Goal: Transaction & Acquisition: Purchase product/service

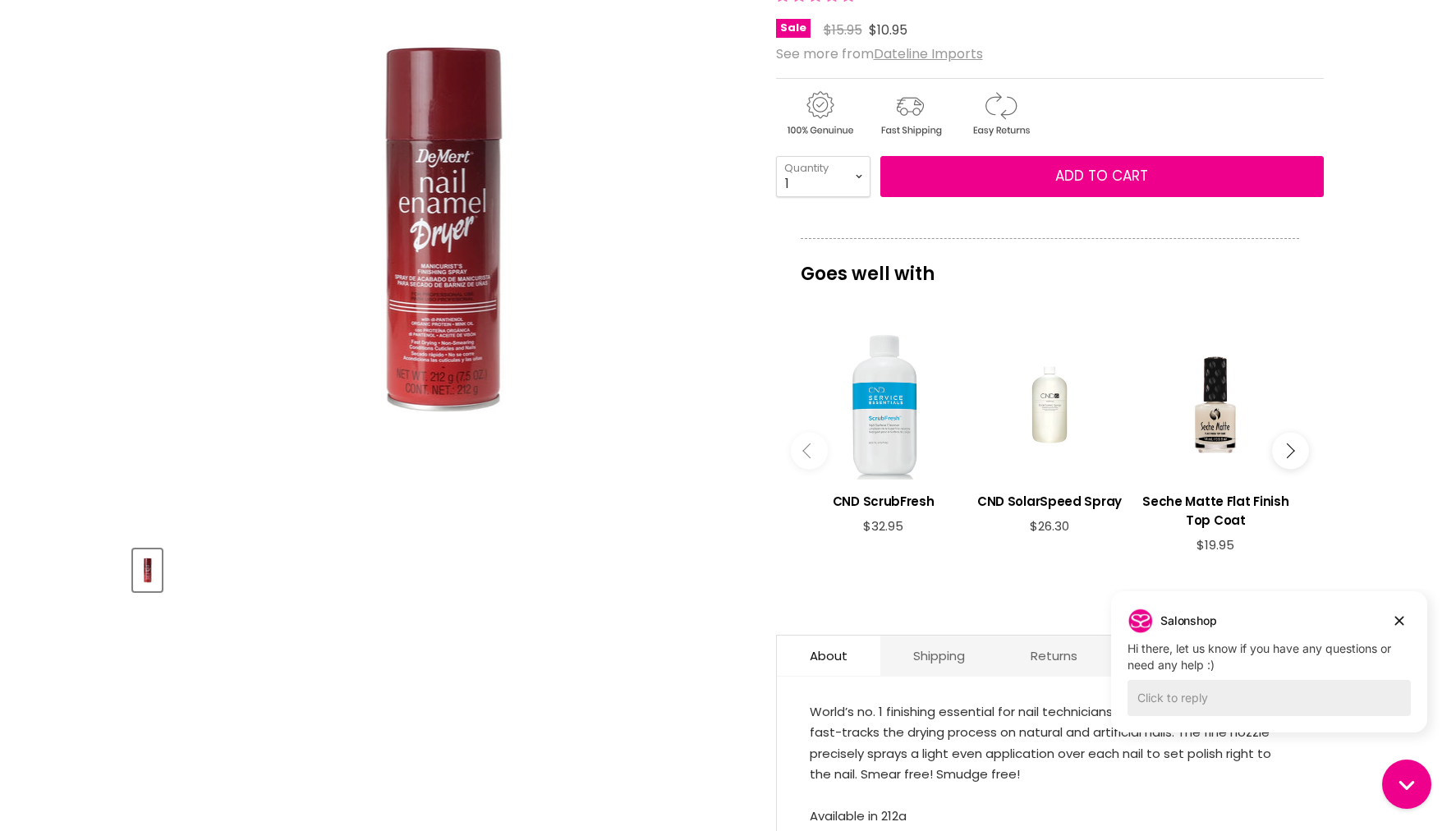
scroll to position [251, 0]
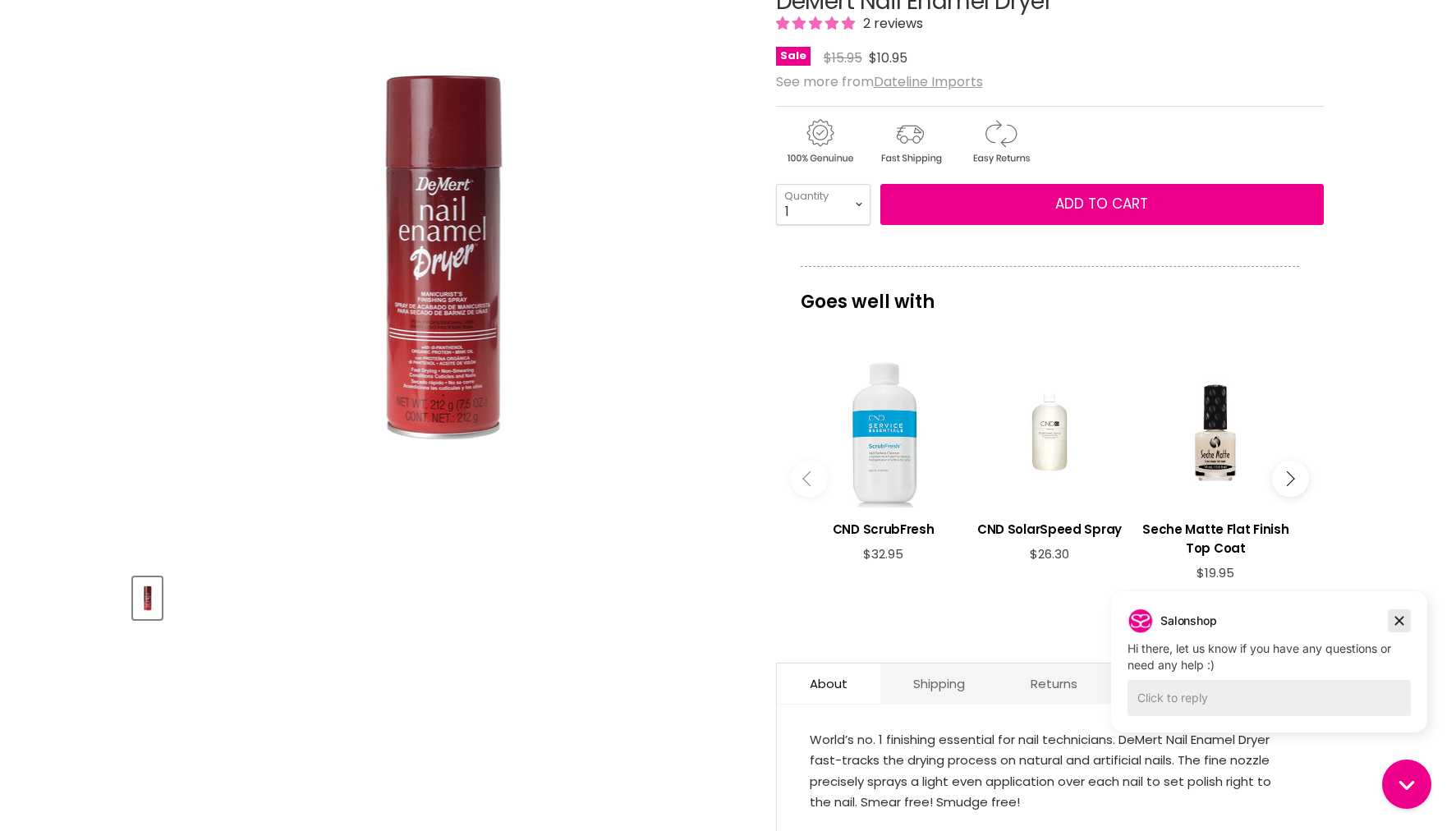
drag, startPoint x: 1401, startPoint y: 622, endPoint x: 2499, endPoint y: 1210, distance: 1245.5
click at [1401, 622] on icon "Dismiss campaign" at bounding box center [1399, 621] width 16 height 20
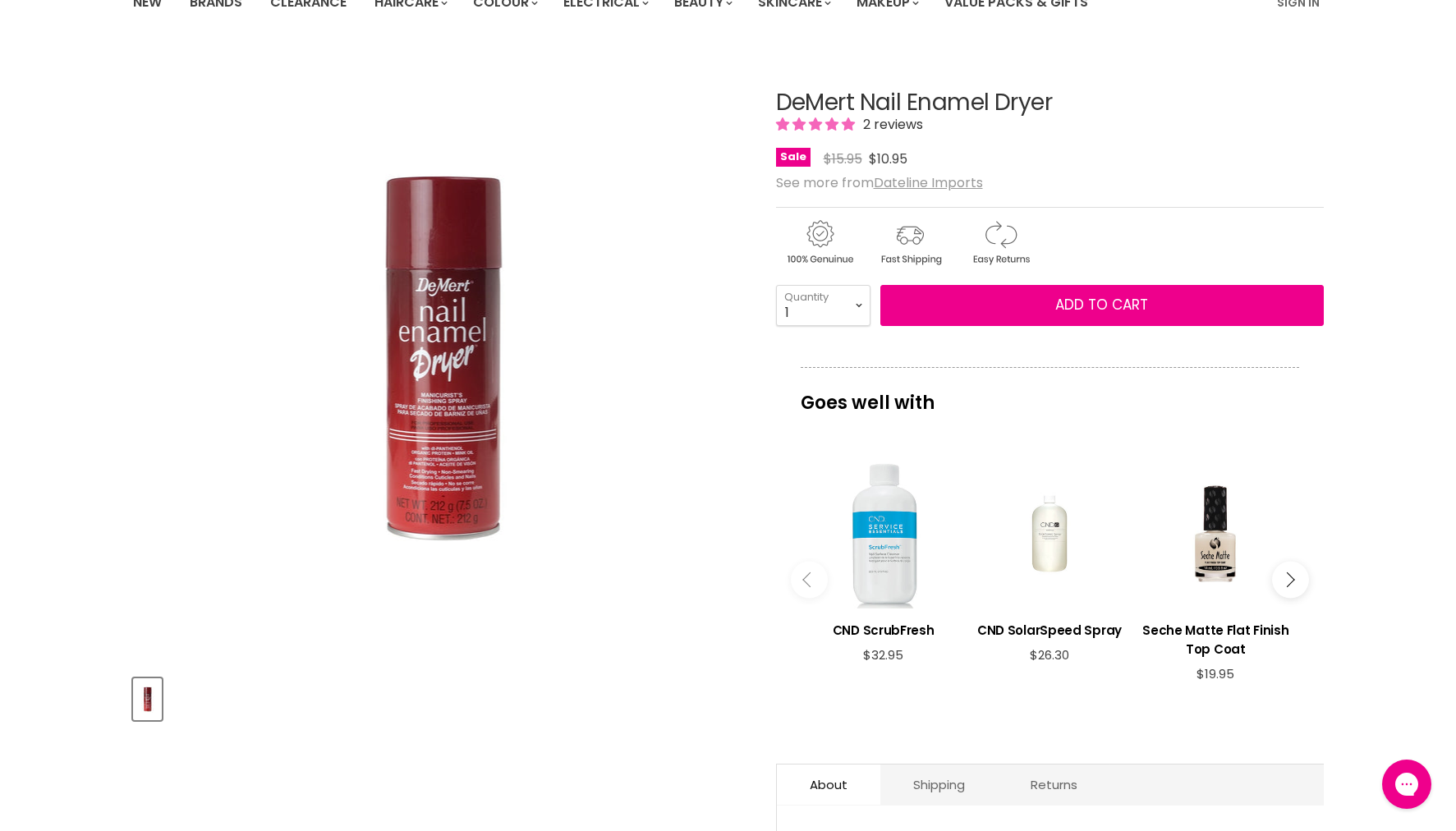
scroll to position [127, 0]
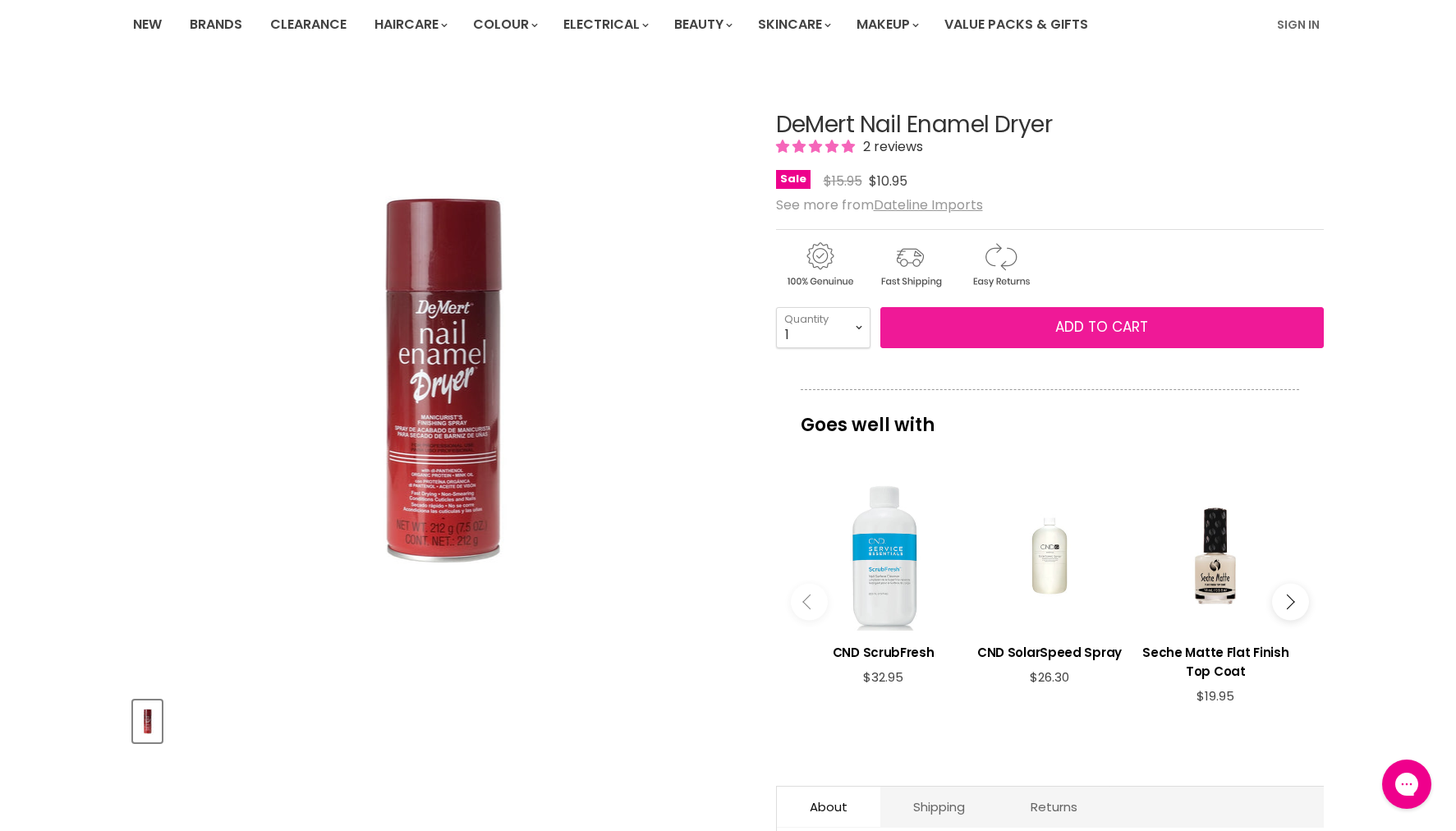
click at [1079, 321] on button "Add to cart" at bounding box center [1102, 328] width 444 height 41
click at [1093, 337] on button "Add to cart" at bounding box center [1102, 328] width 444 height 41
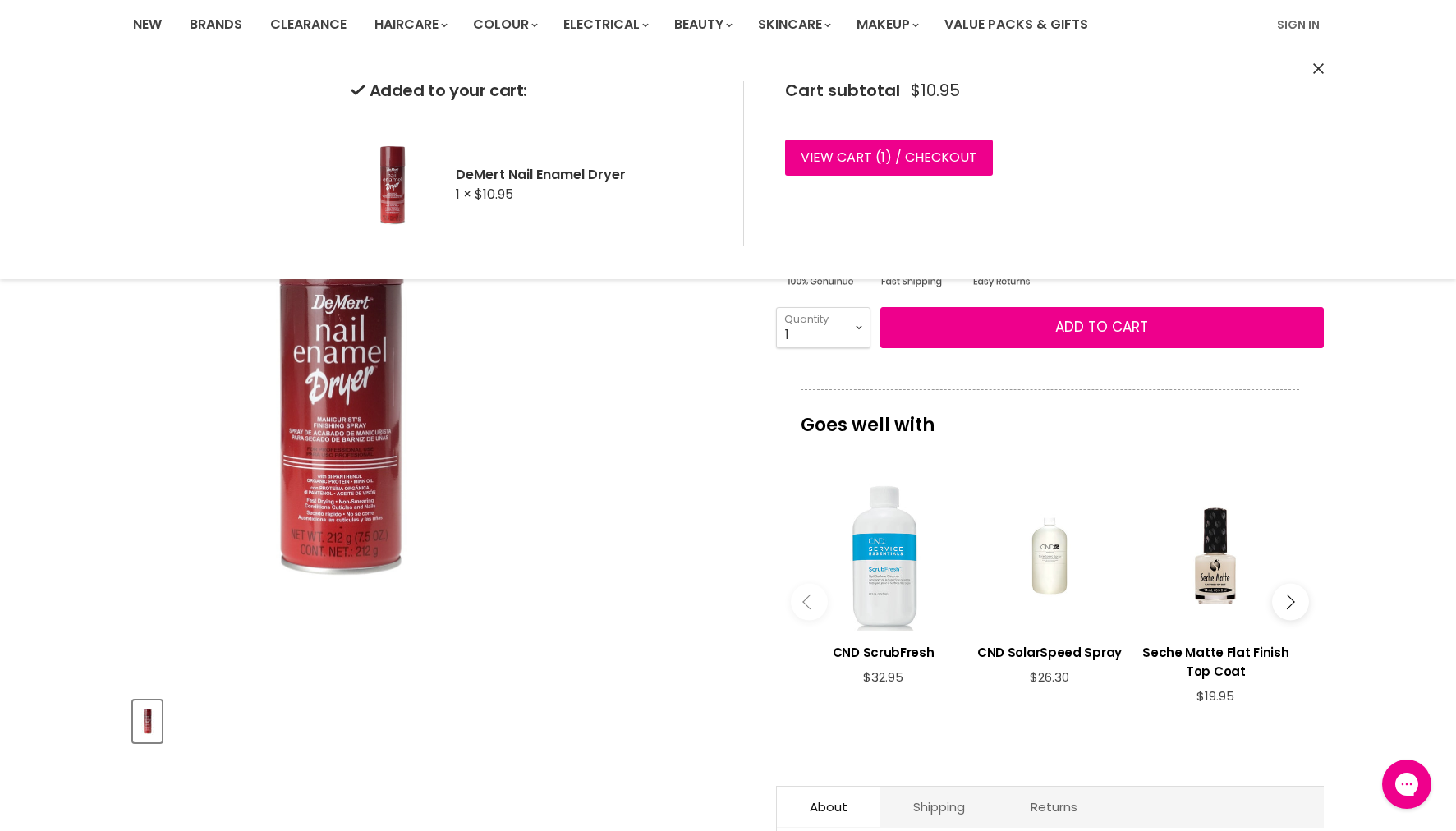
click at [631, 368] on div "Click or scroll to zoom Tap or pinch to zoom" at bounding box center [439, 378] width 613 height 613
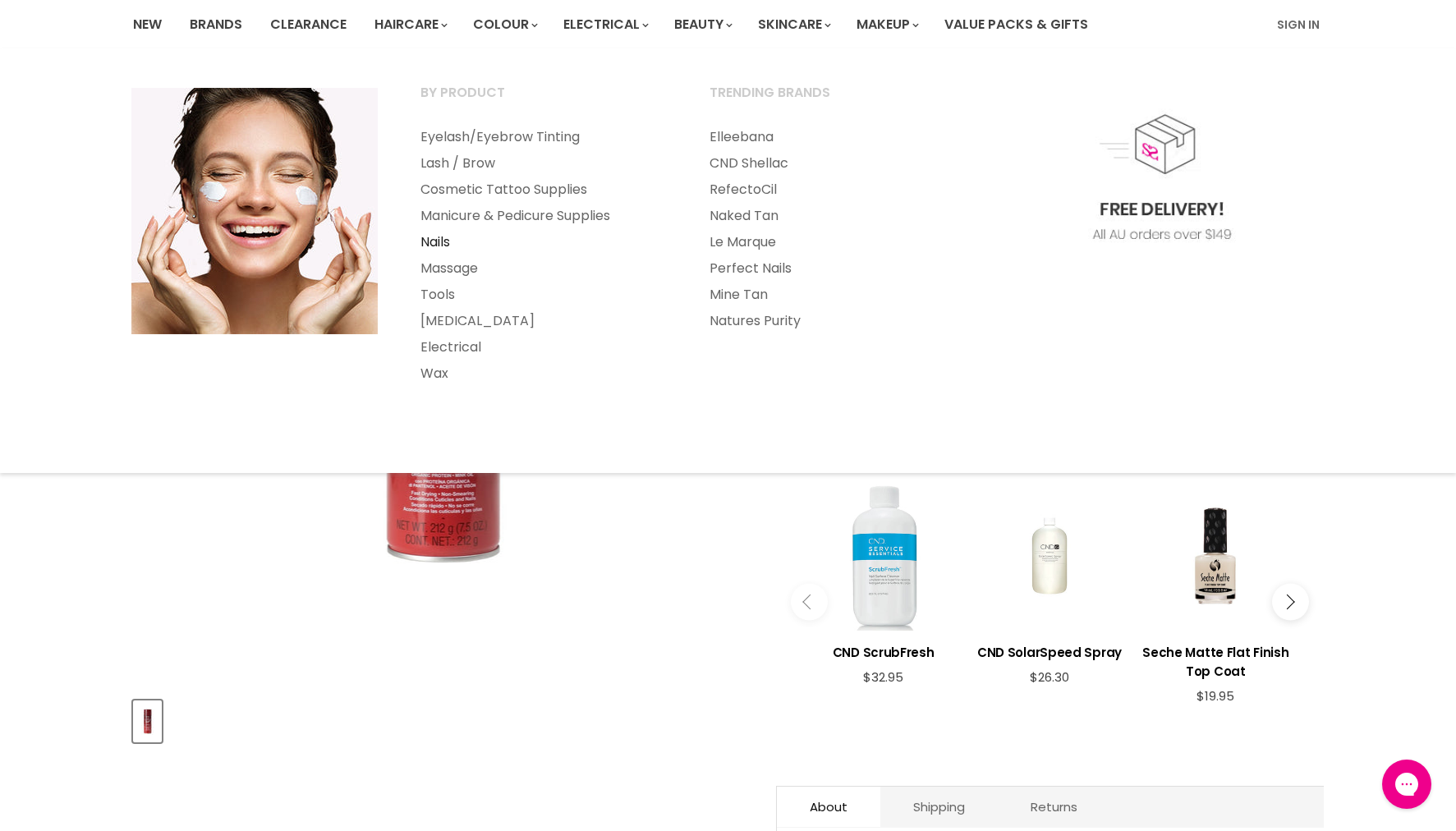
click at [432, 246] on link "Nails" at bounding box center [542, 242] width 285 height 26
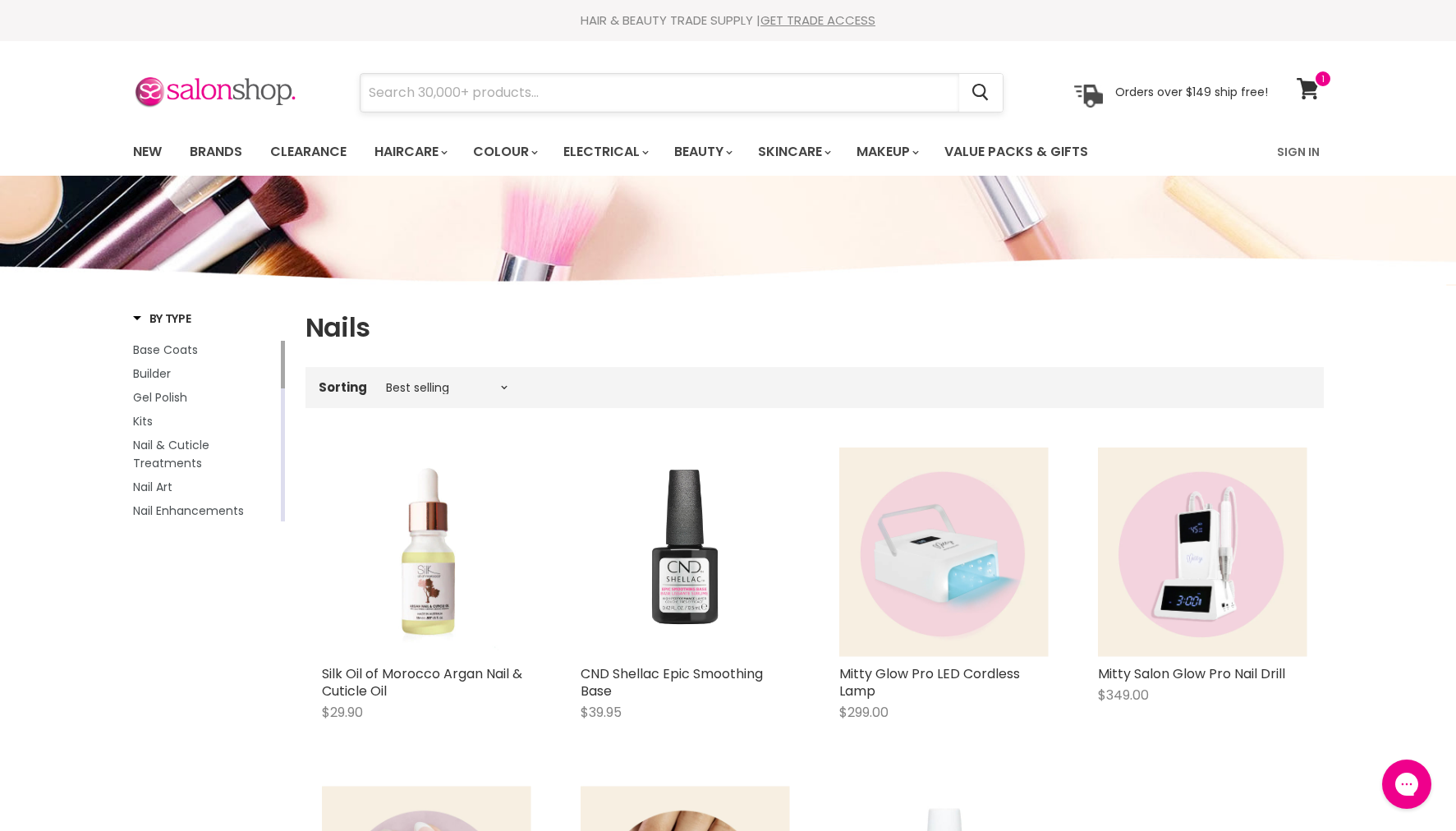
click at [516, 105] on input "Search" at bounding box center [660, 92] width 599 height 38
click at [490, 104] on input "Search" at bounding box center [660, 92] width 599 height 38
click at [489, 99] on input "Search" at bounding box center [660, 92] width 599 height 38
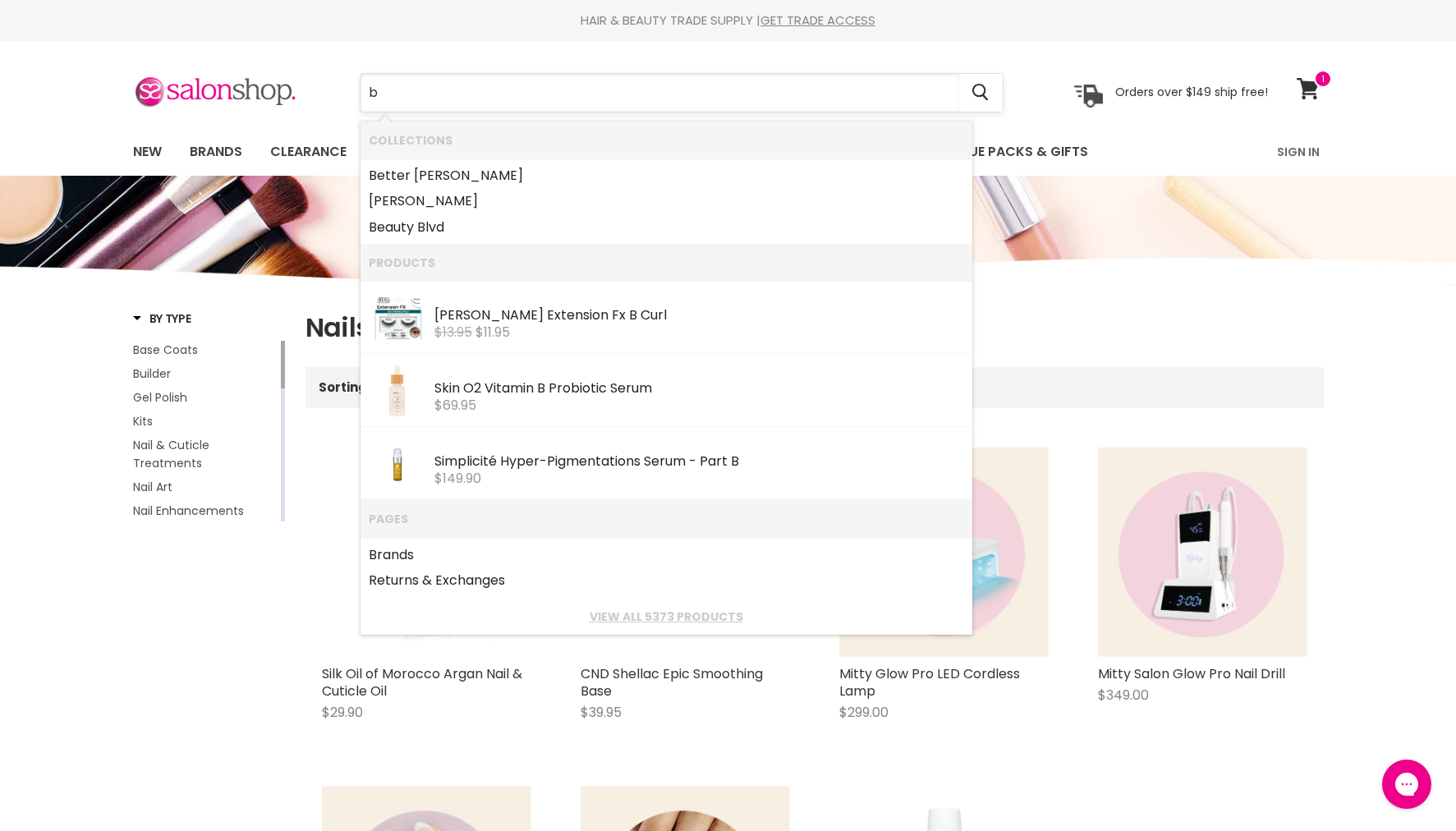
type input "b"
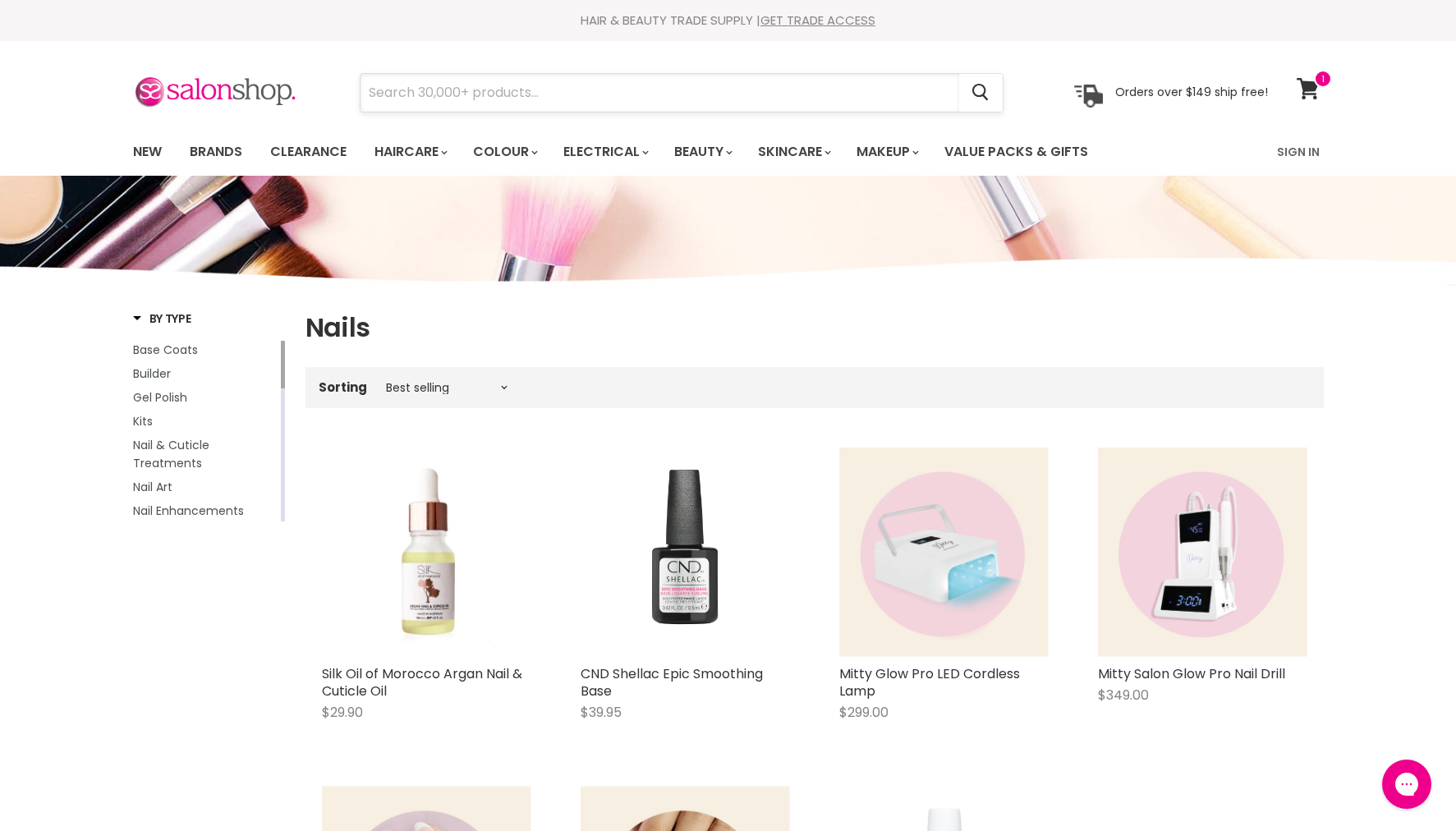
click at [396, 99] on input "Search" at bounding box center [660, 92] width 599 height 38
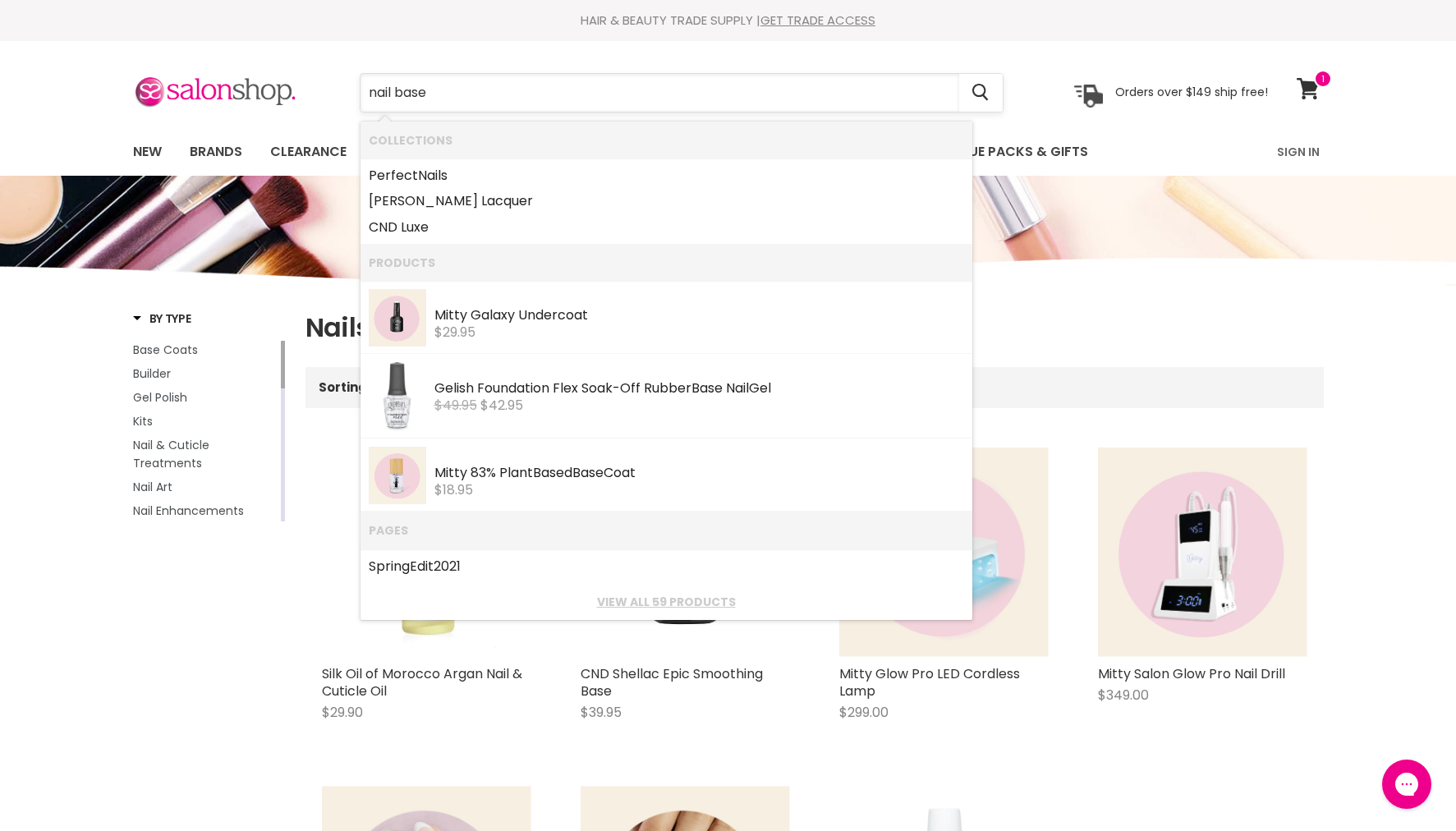
type input "nail base c"
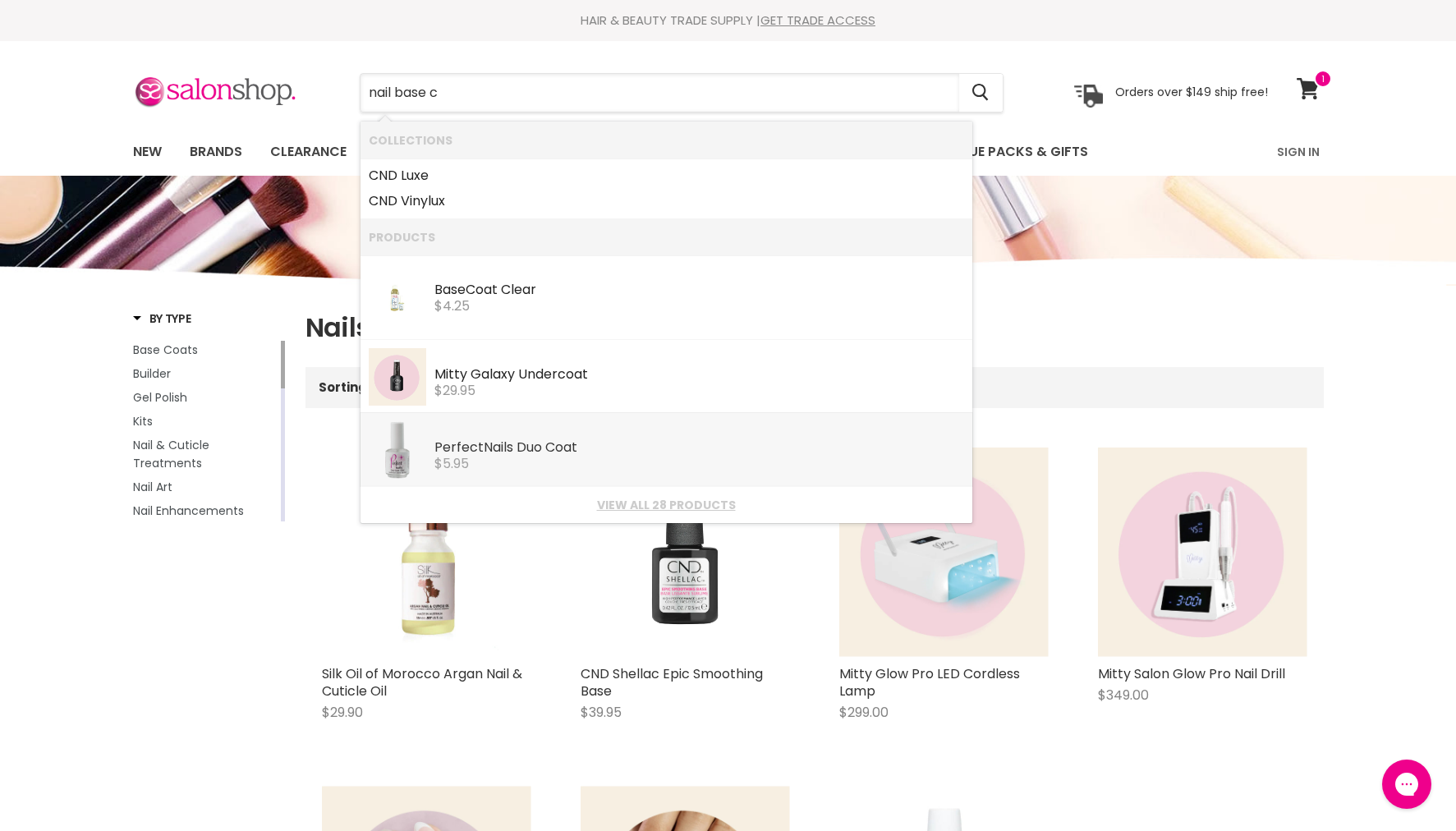
click at [425, 457] on img "Products: Perfect Nails Duo Coat" at bounding box center [396, 449] width 57 height 57
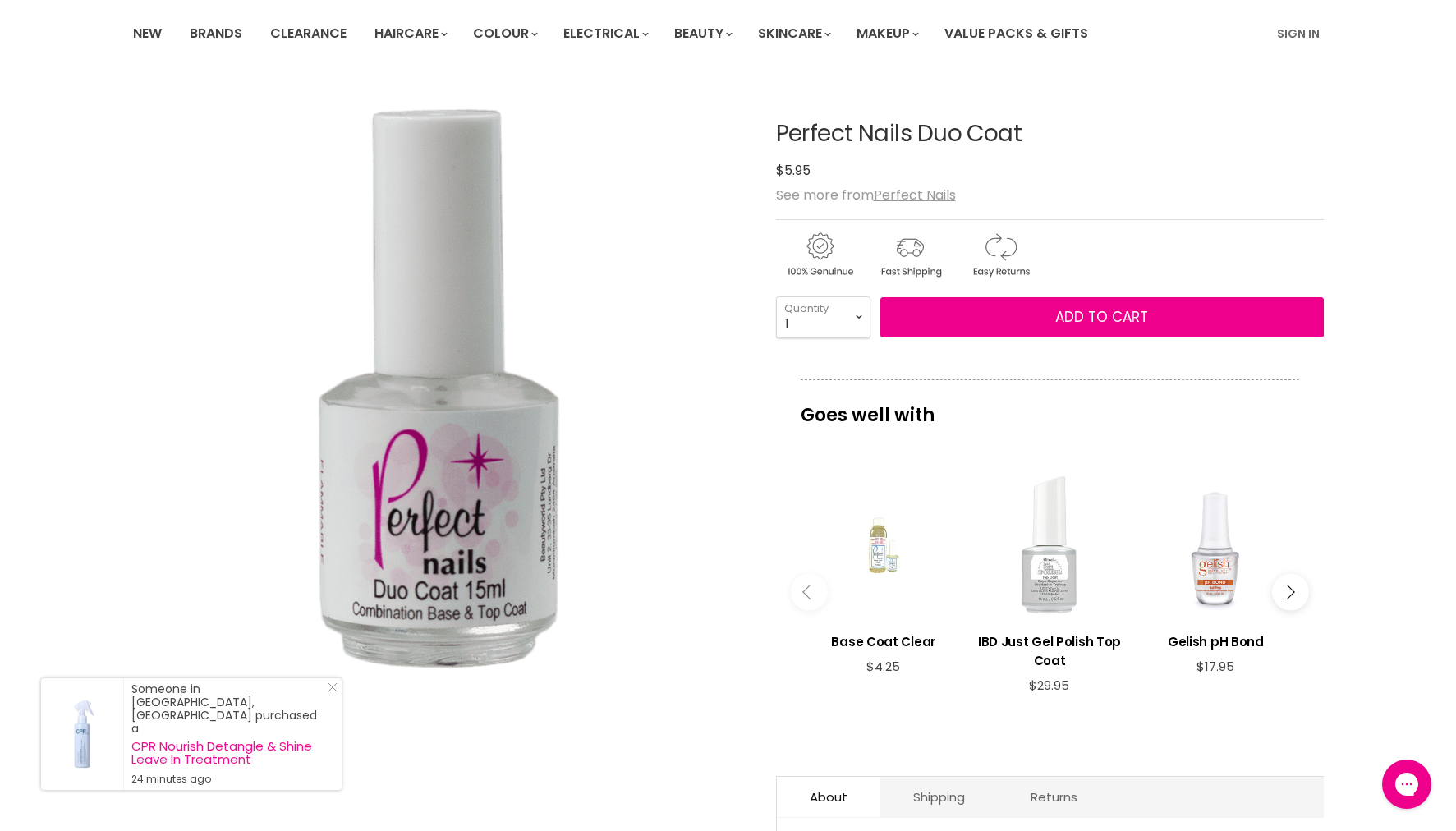
scroll to position [120, 0]
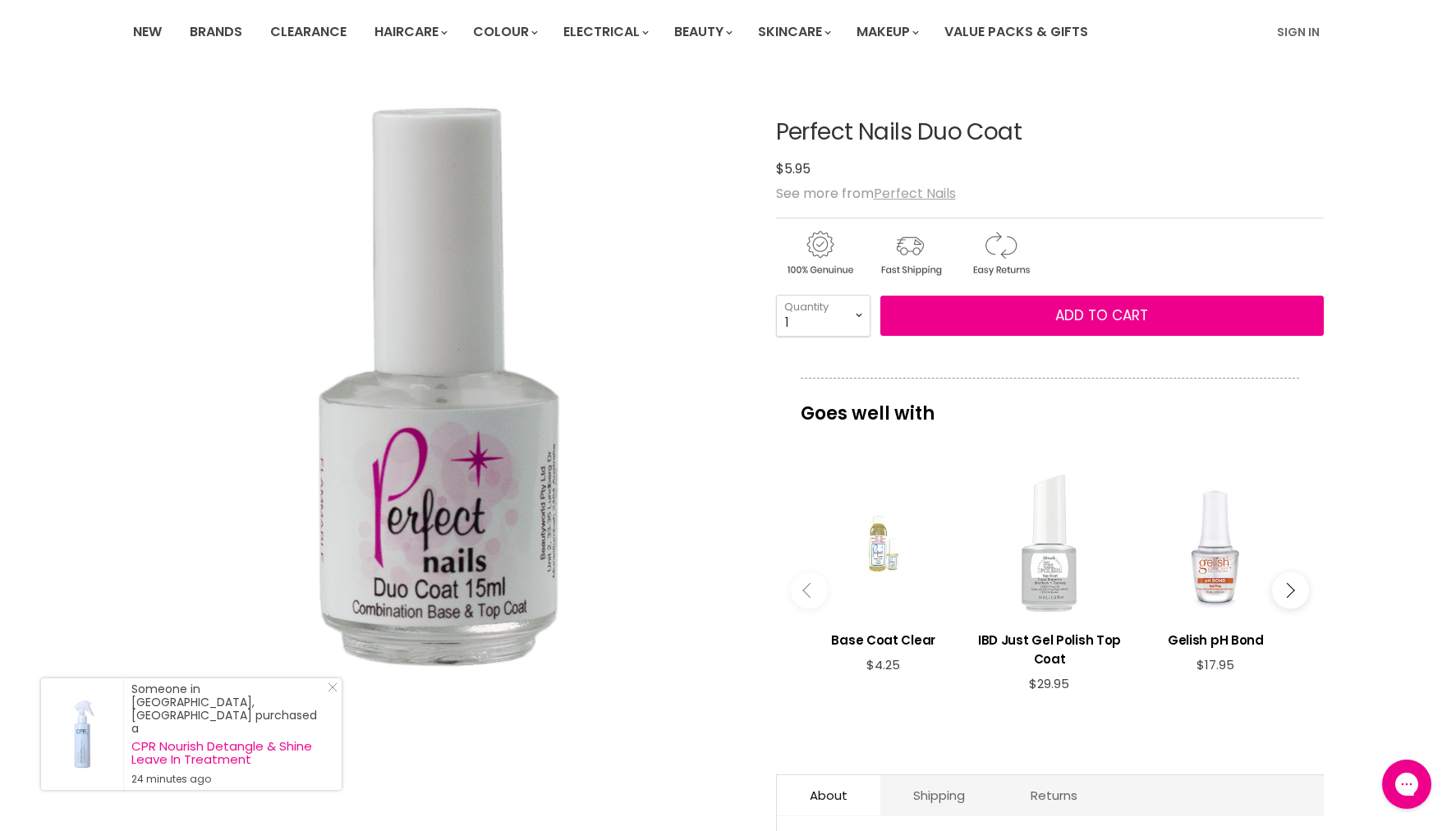
click at [905, 191] on u "Perfect Nails" at bounding box center [914, 193] width 82 height 19
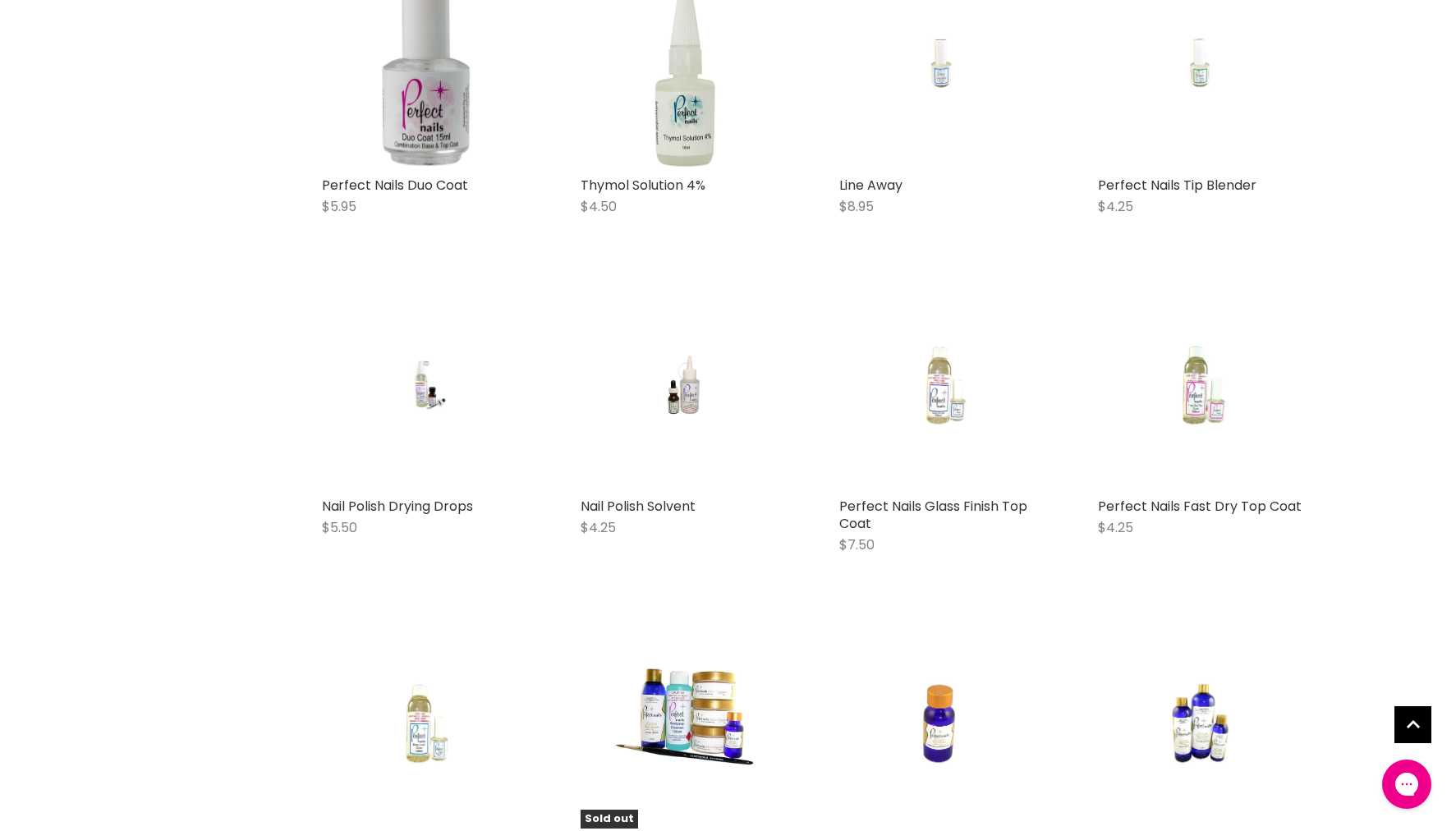
scroll to position [481, 0]
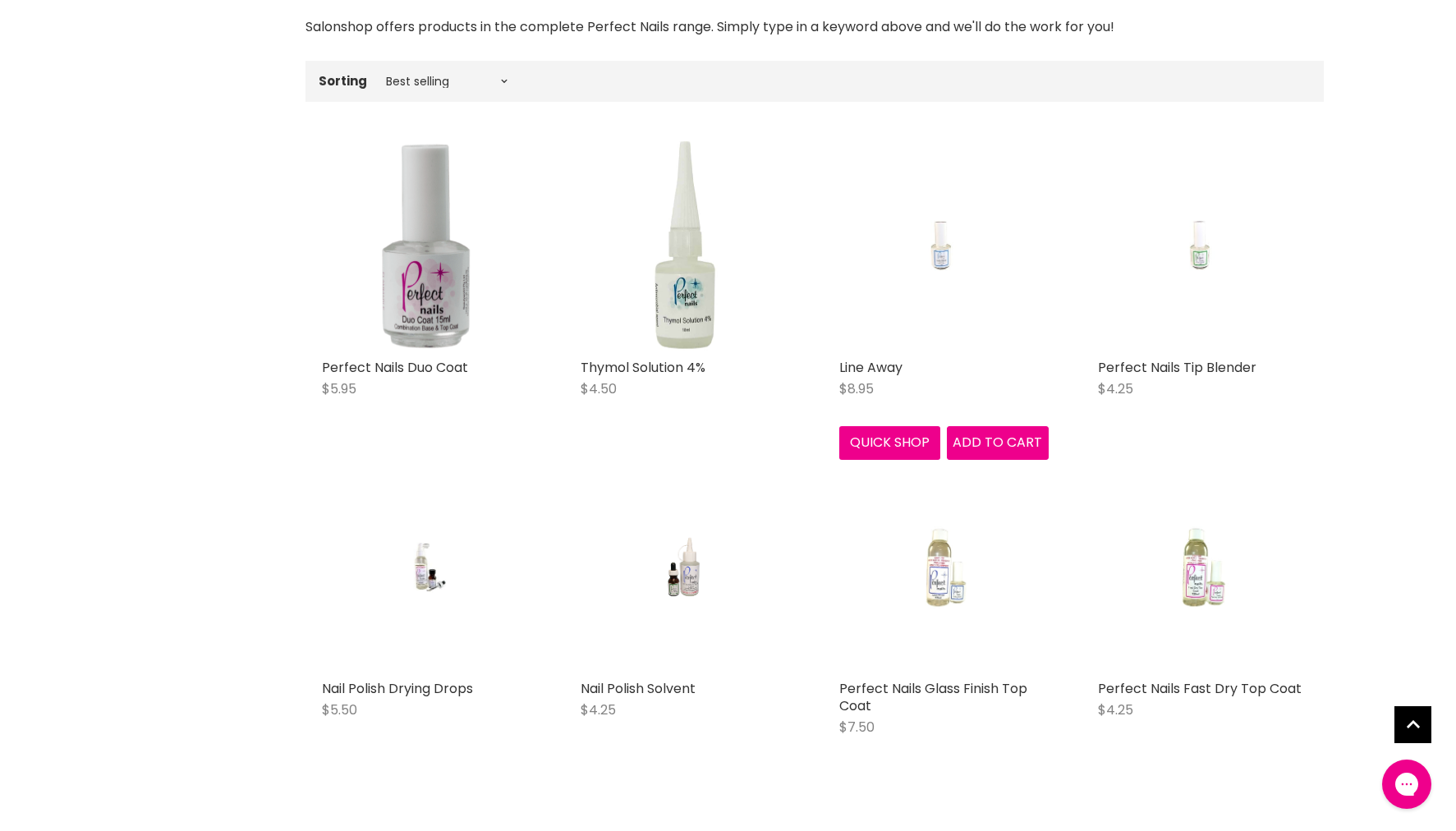
click at [886, 350] on img "Main content" at bounding box center [943, 246] width 138 height 209
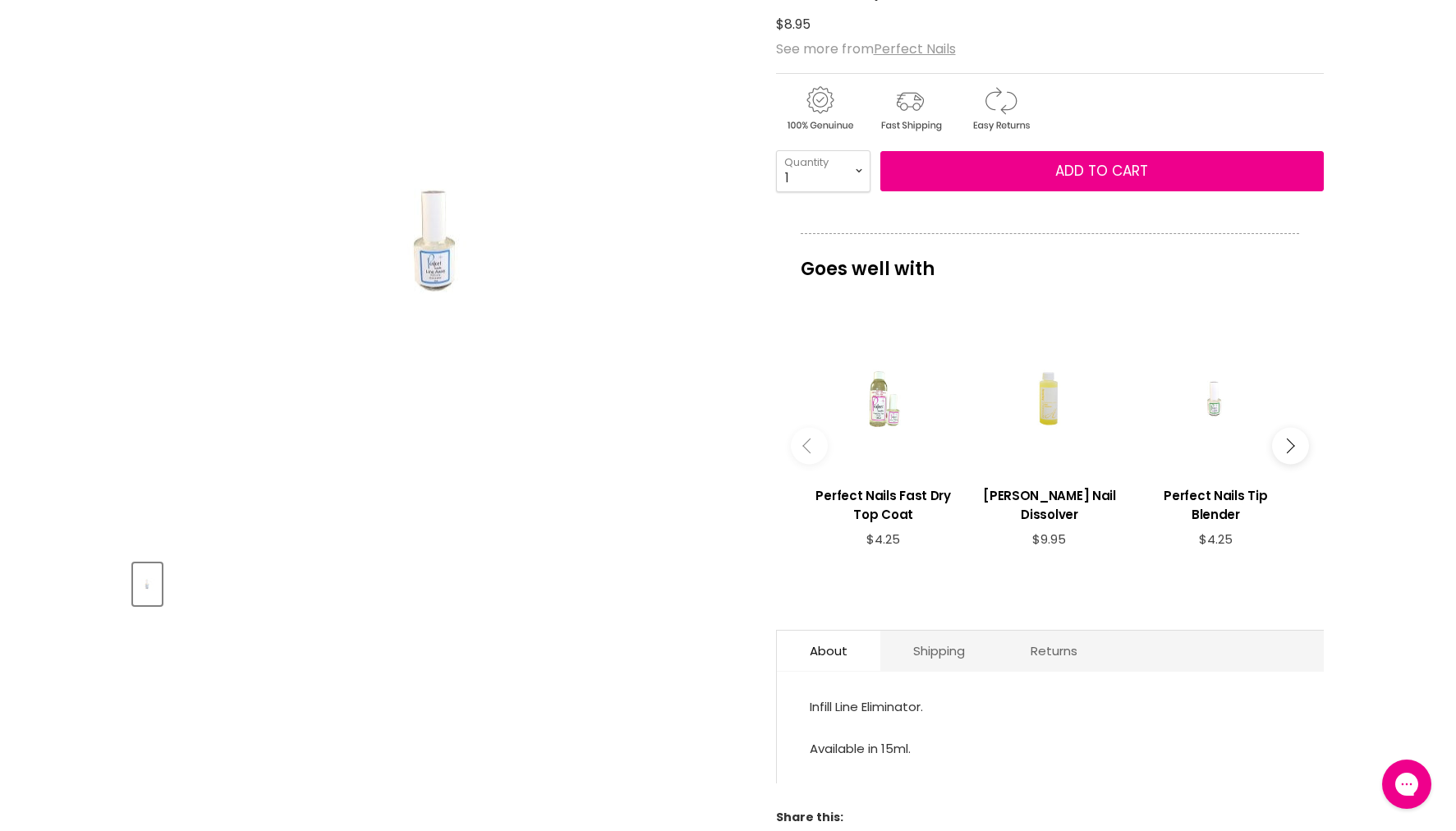
scroll to position [264, 0]
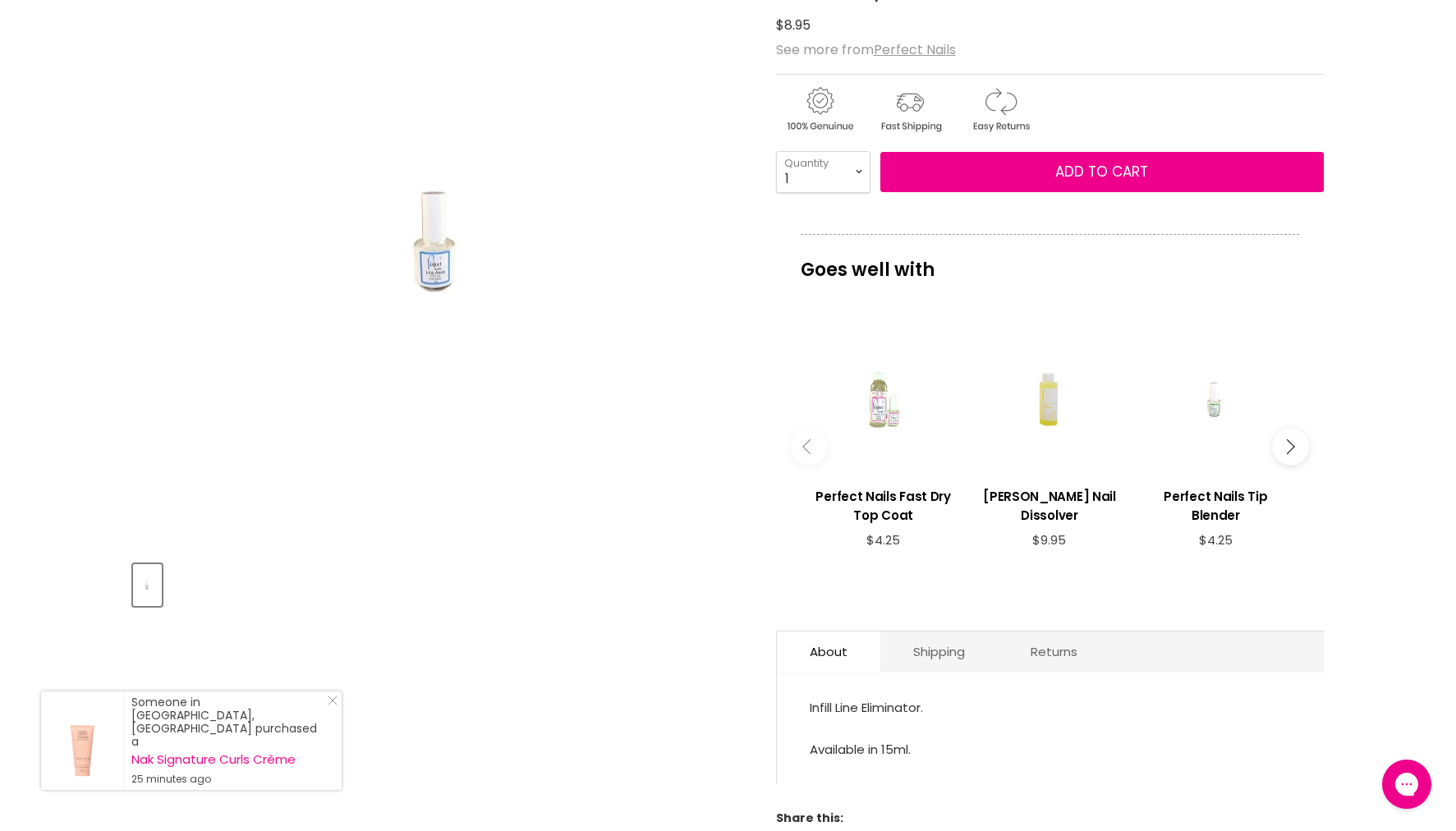
click at [881, 395] on div "Main content" at bounding box center [883, 399] width 150 height 150
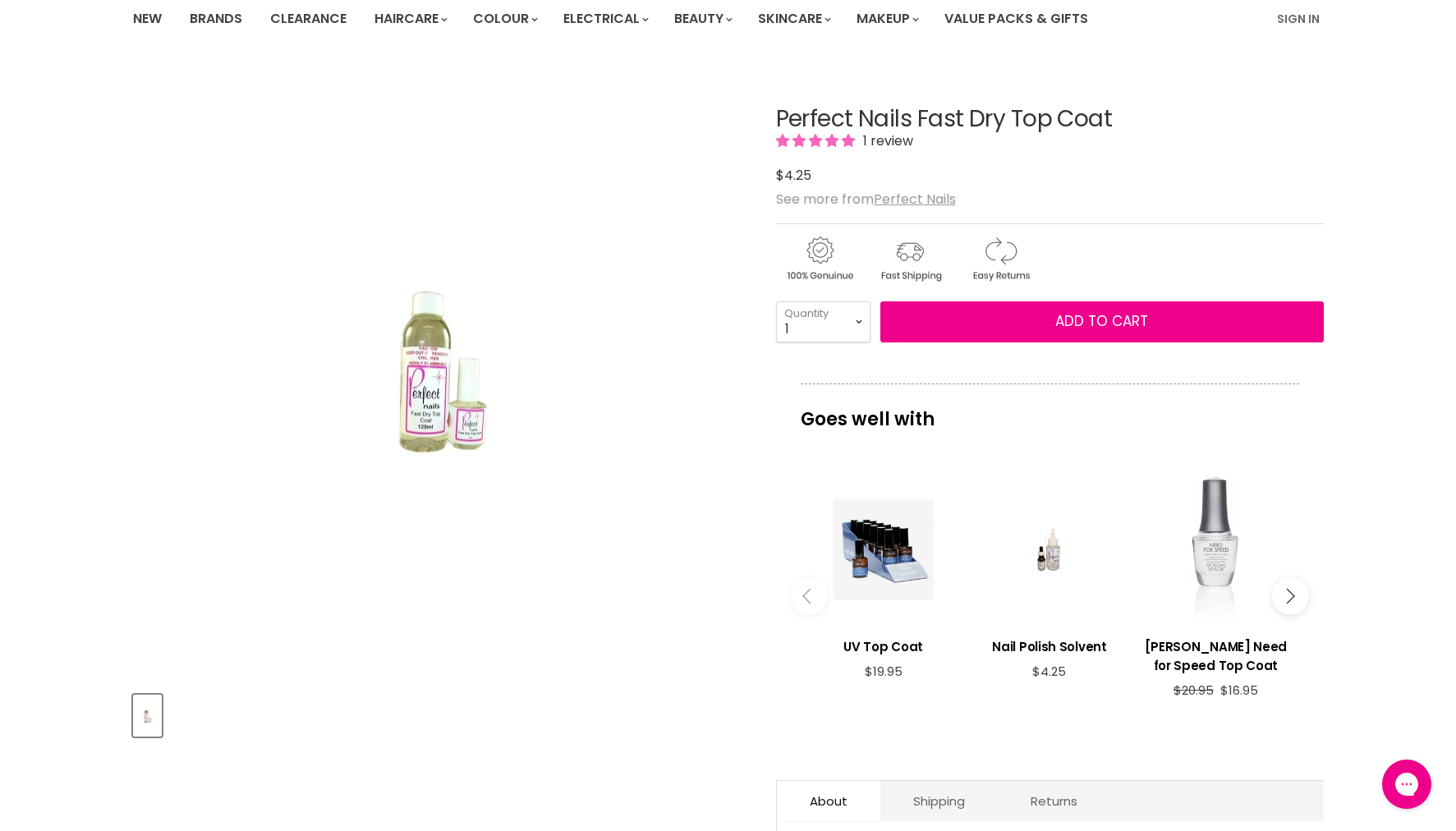
scroll to position [141, 0]
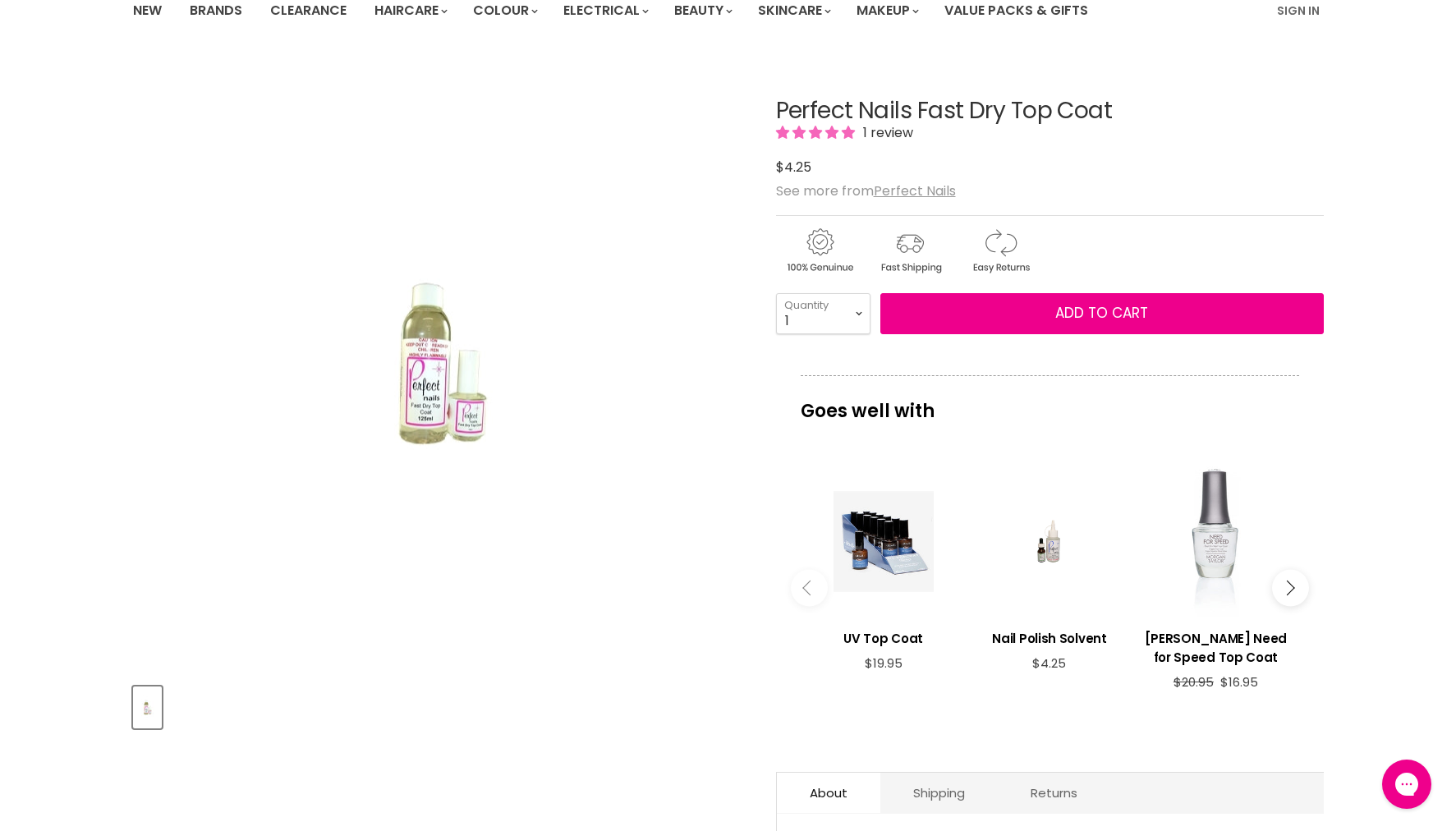
click at [1284, 580] on icon "Main content" at bounding box center [1286, 588] width 15 height 15
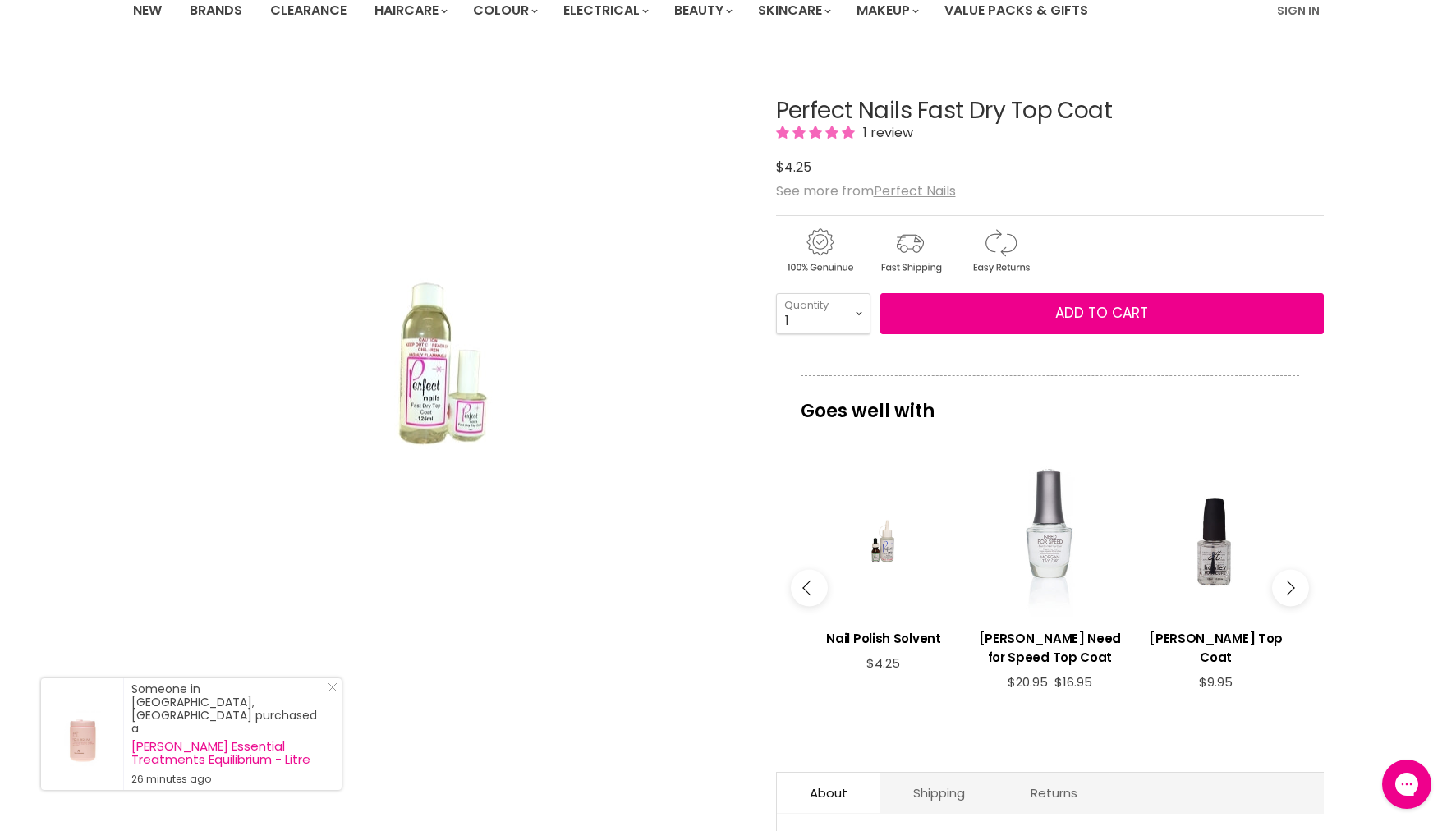
click at [1290, 584] on icon "Main content" at bounding box center [1286, 588] width 15 height 15
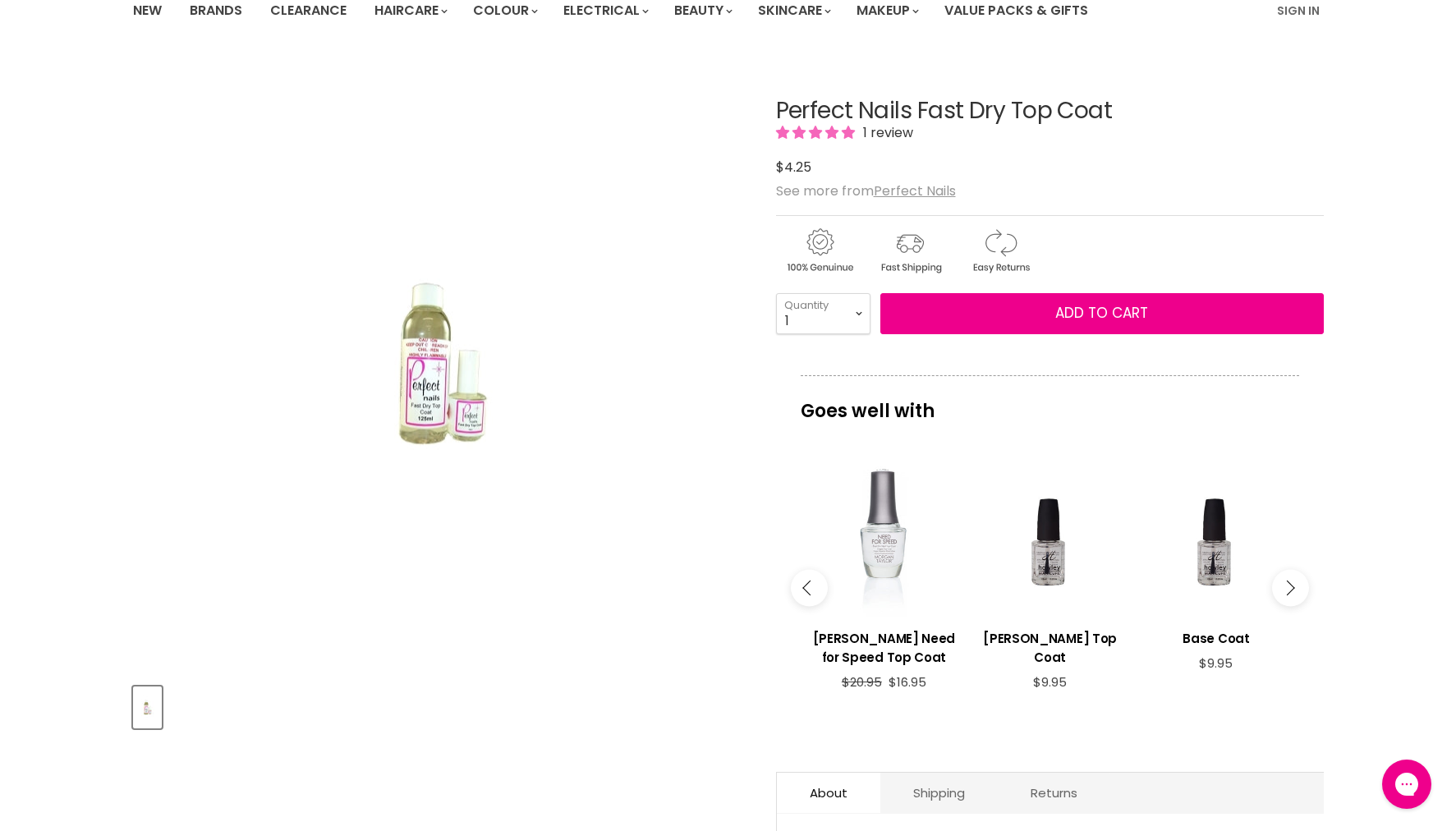
click at [1290, 584] on icon "Main content" at bounding box center [1286, 588] width 15 height 15
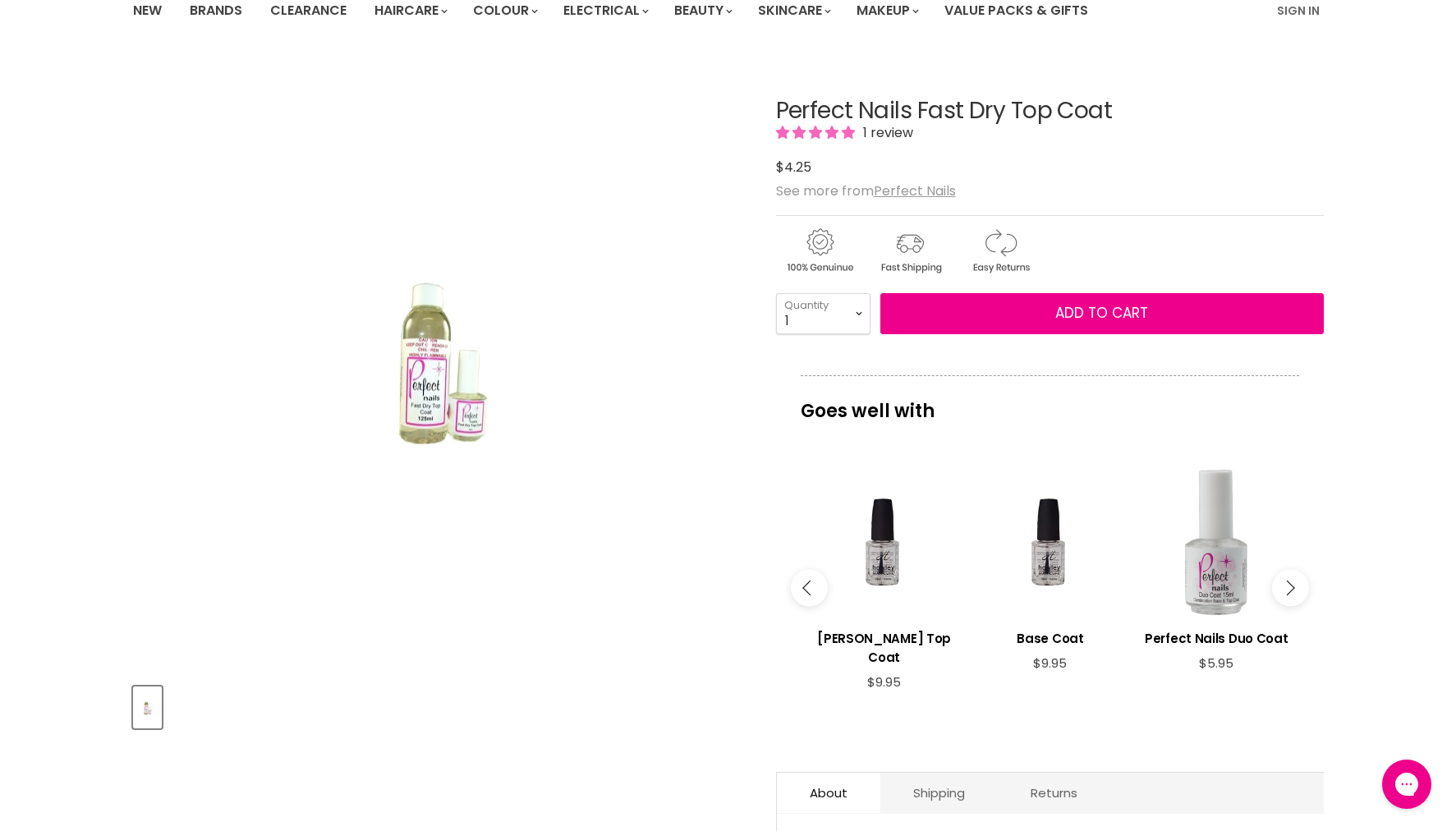
click at [1234, 582] on div "Main content" at bounding box center [1216, 541] width 150 height 150
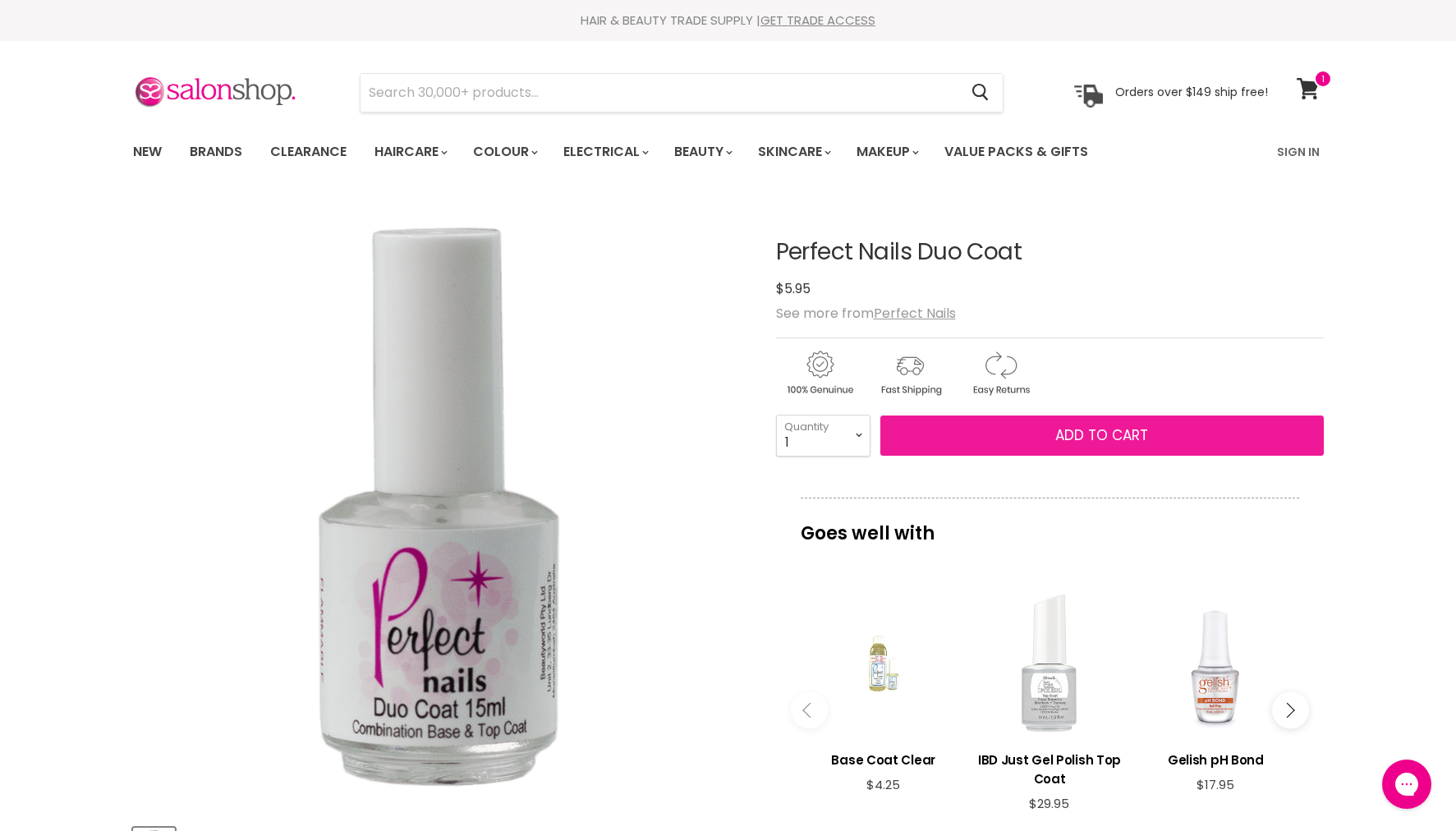
click at [1115, 425] on button "Add to cart" at bounding box center [1102, 436] width 444 height 41
click at [1113, 434] on span "Add to cart" at bounding box center [1101, 435] width 93 height 20
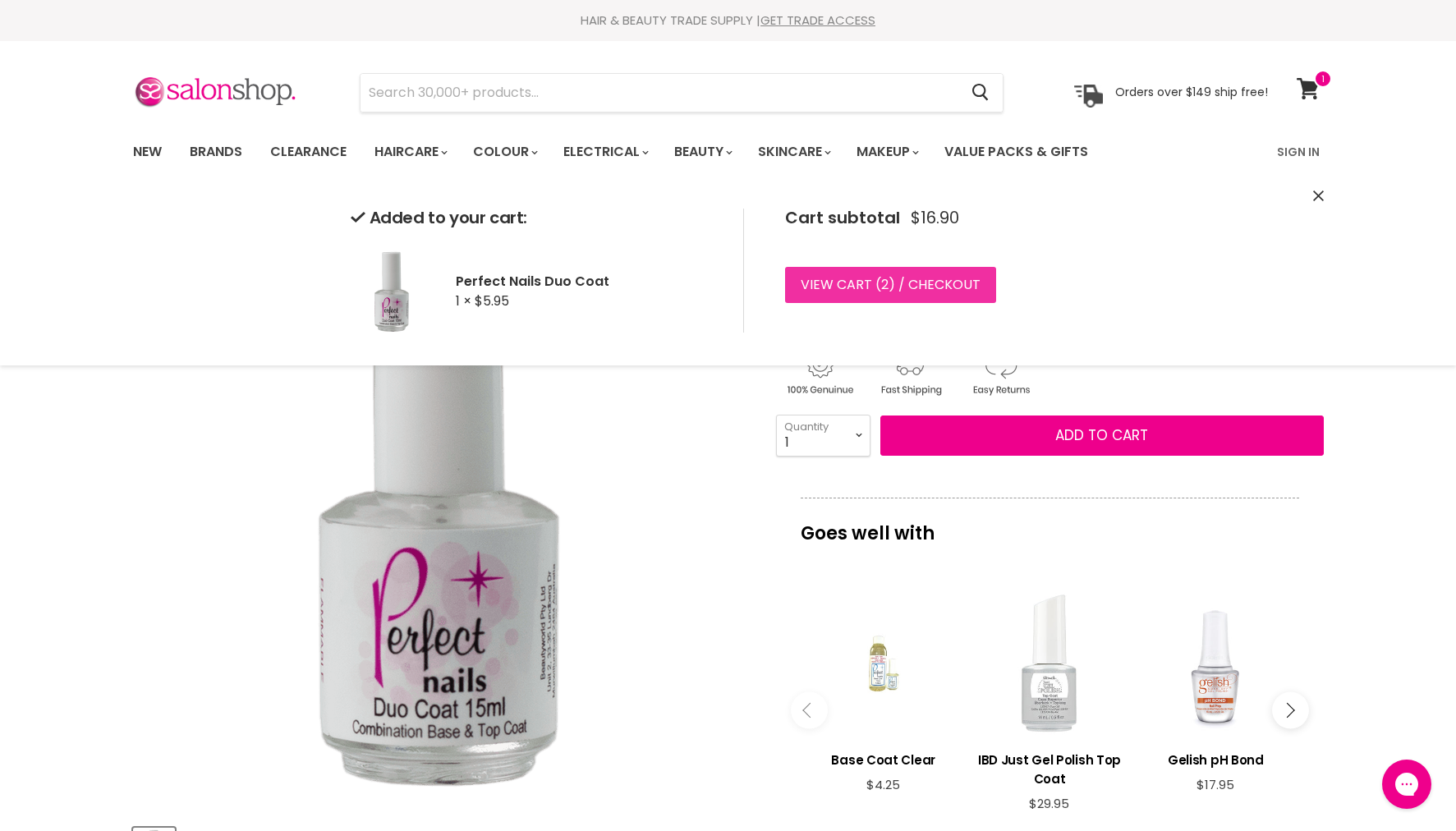
click at [893, 282] on link "View cart ( 2 ) / Checkout" at bounding box center [890, 285] width 211 height 36
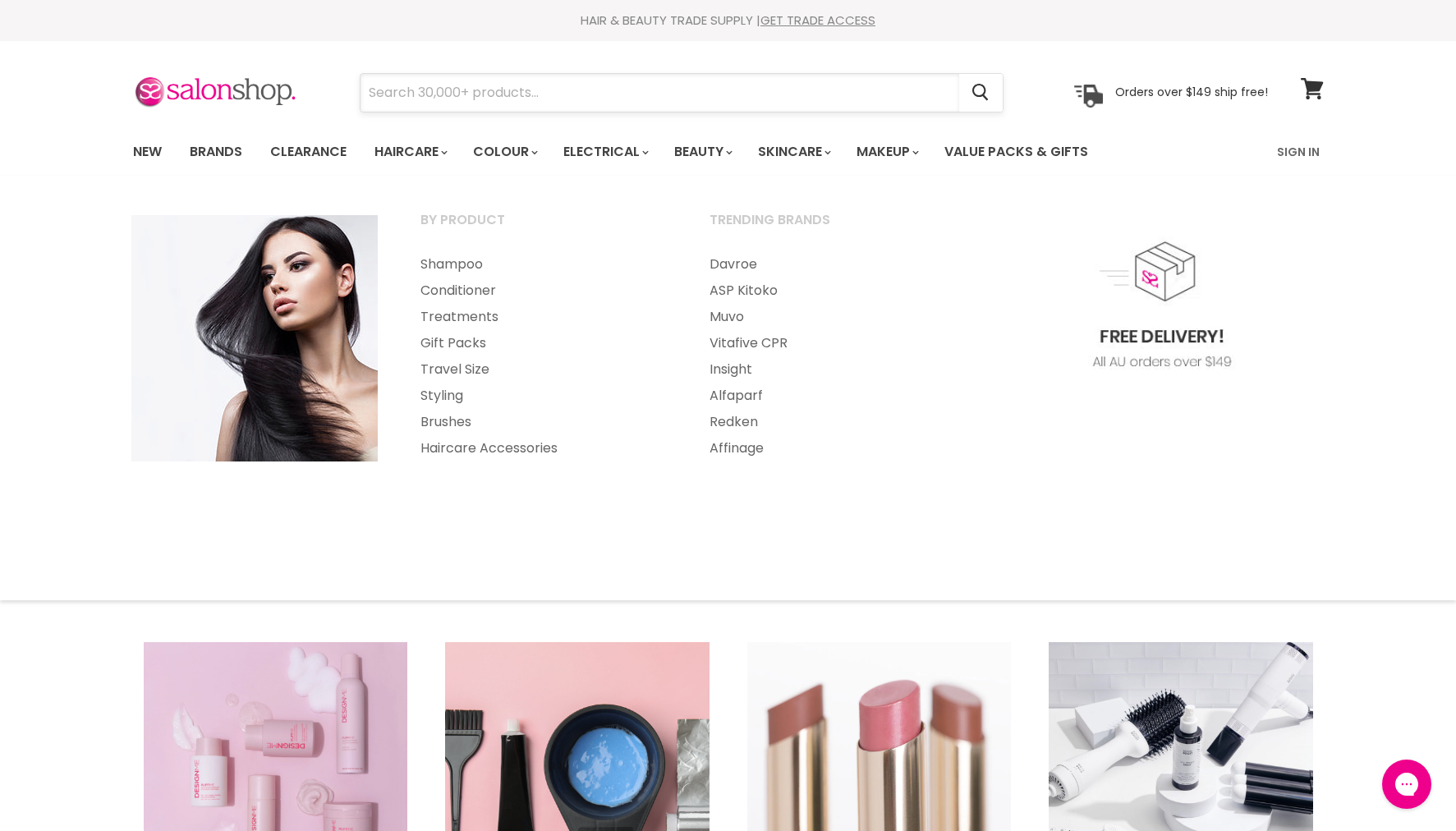
click at [431, 96] on input "Search" at bounding box center [660, 92] width 599 height 38
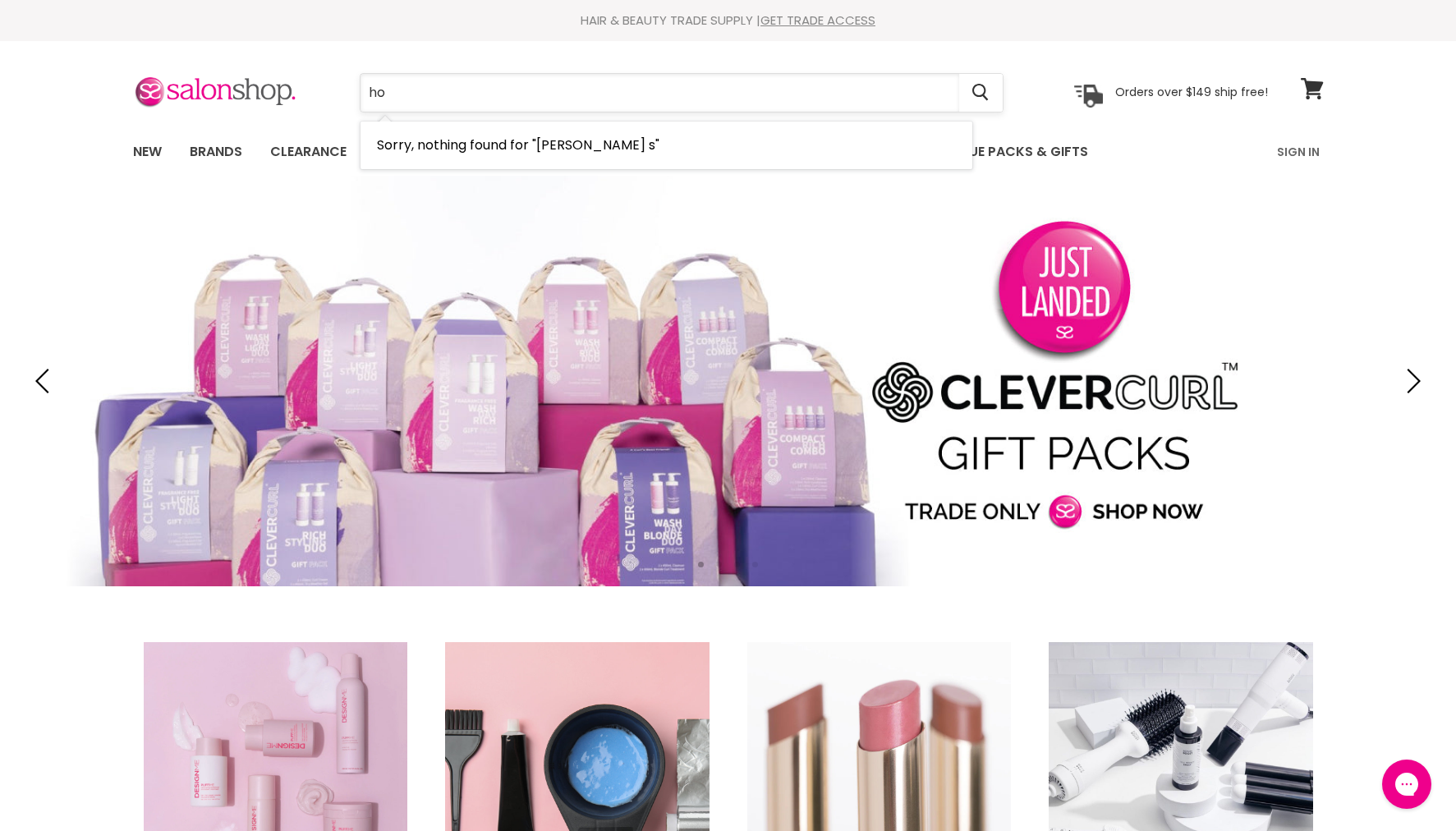
type input "h"
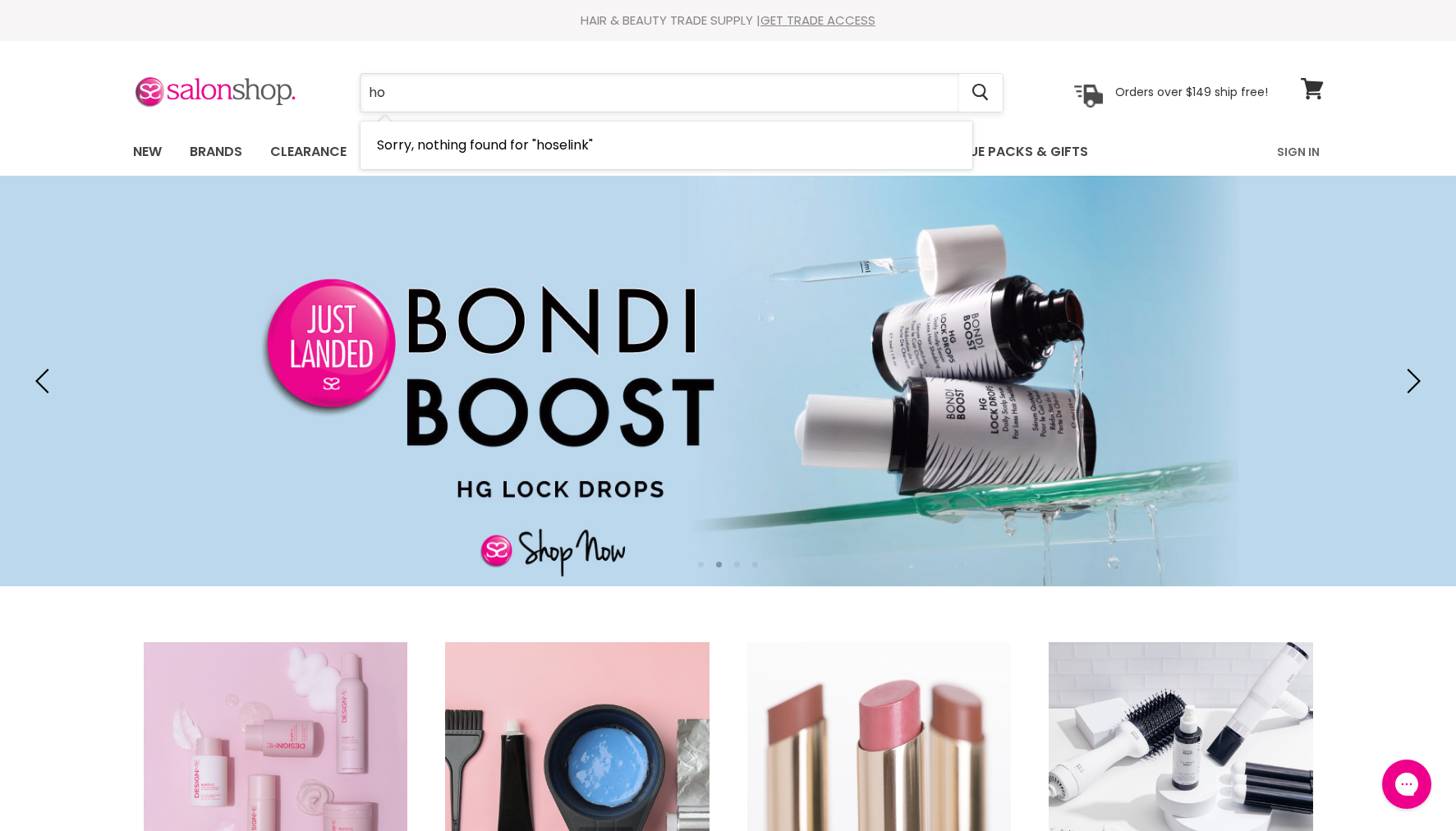
type input "h"
